Goal: Task Accomplishment & Management: Manage account settings

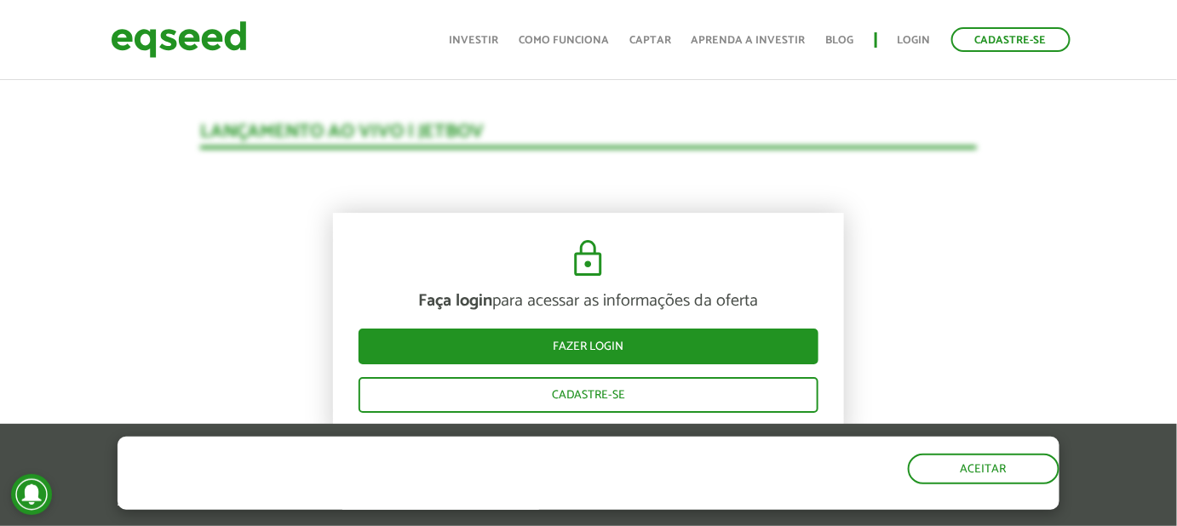
scroll to position [1694, 0]
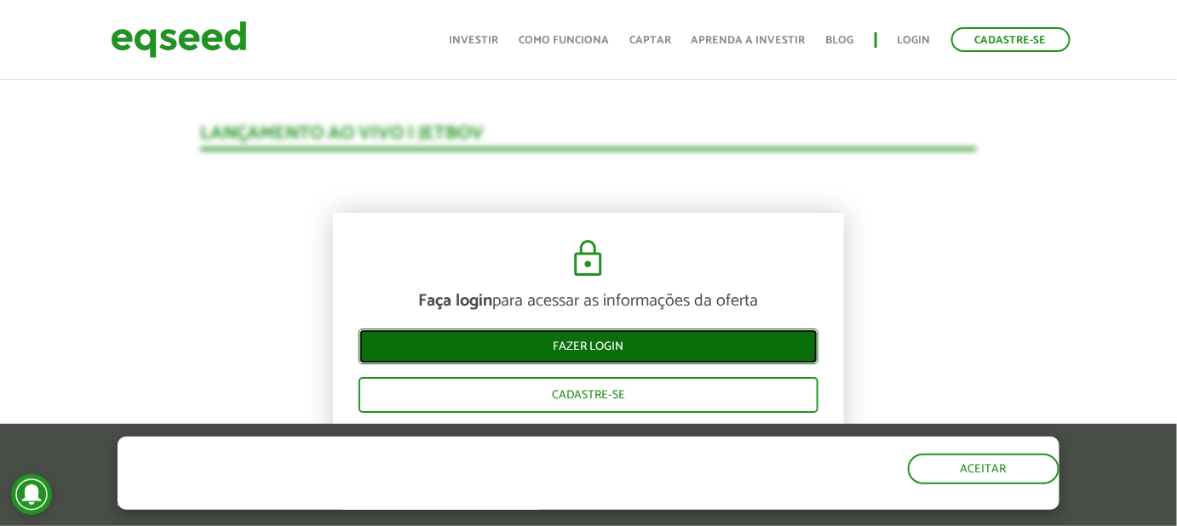
click at [564, 344] on link "Fazer login" at bounding box center [588, 347] width 460 height 36
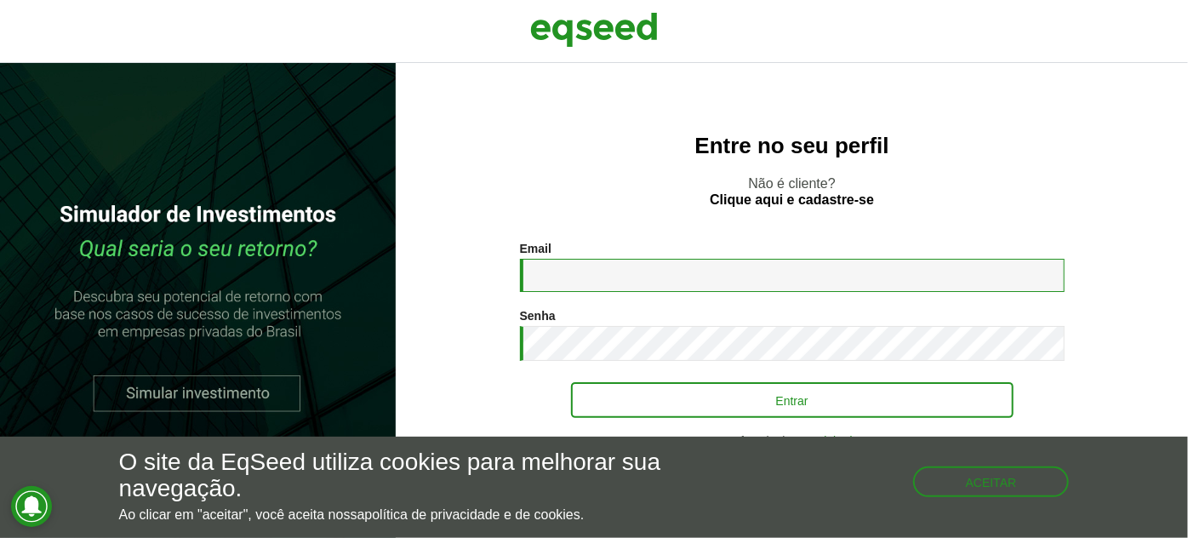
type input "**********"
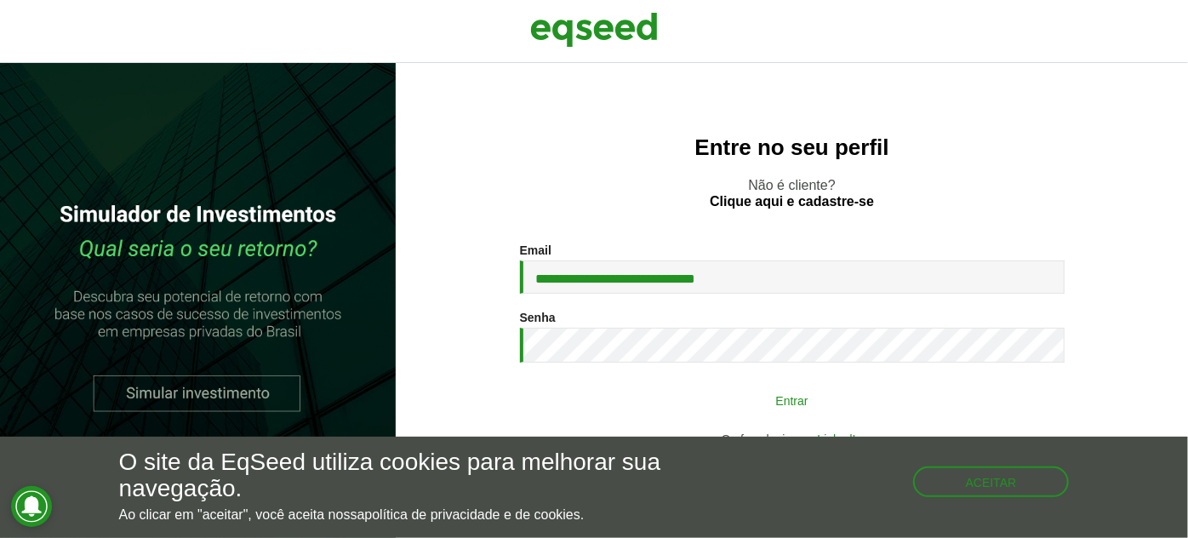
click at [715, 392] on button "Entrar" at bounding box center [792, 400] width 443 height 32
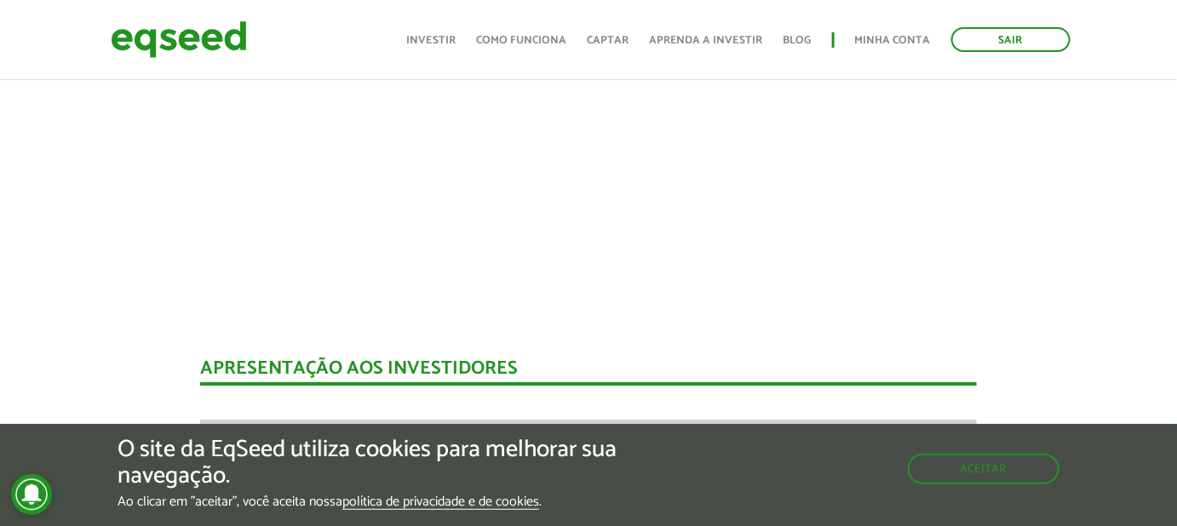
scroll to position [1600, 0]
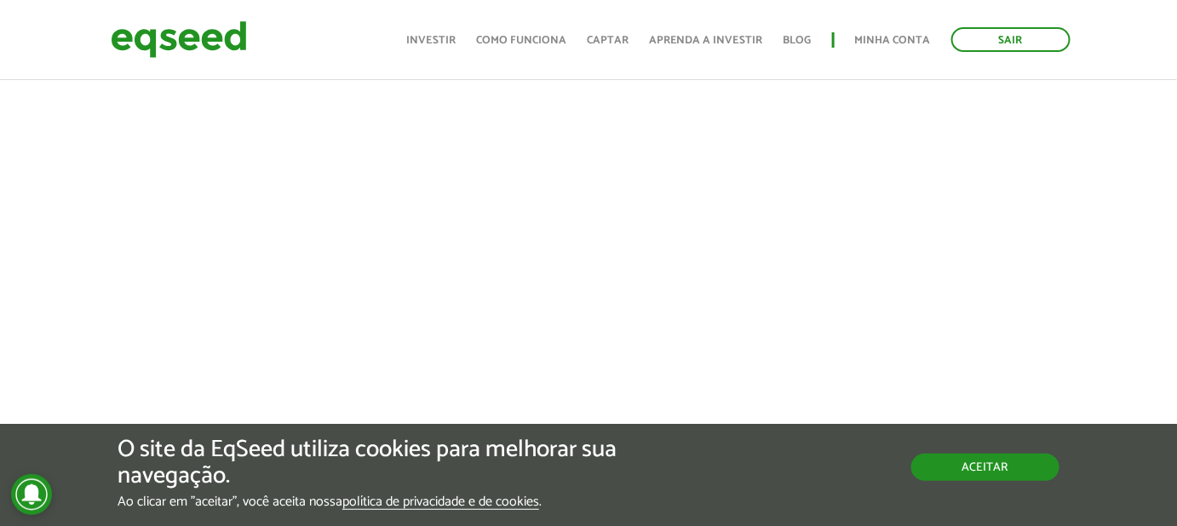
click at [1010, 469] on button "Aceitar" at bounding box center [985, 467] width 148 height 27
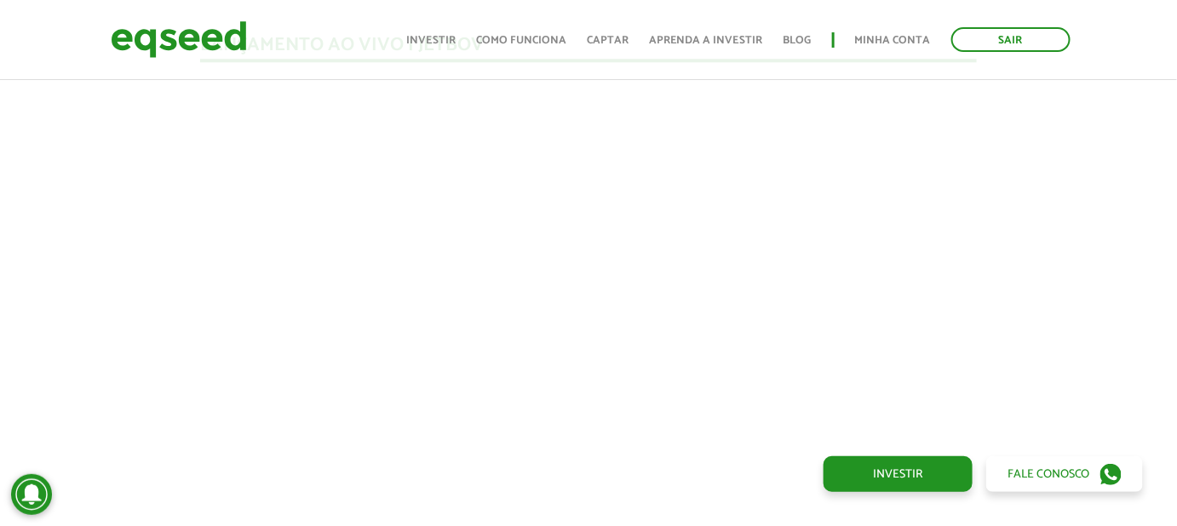
scroll to position [1523, 0]
